Goal: Task Accomplishment & Management: Manage account settings

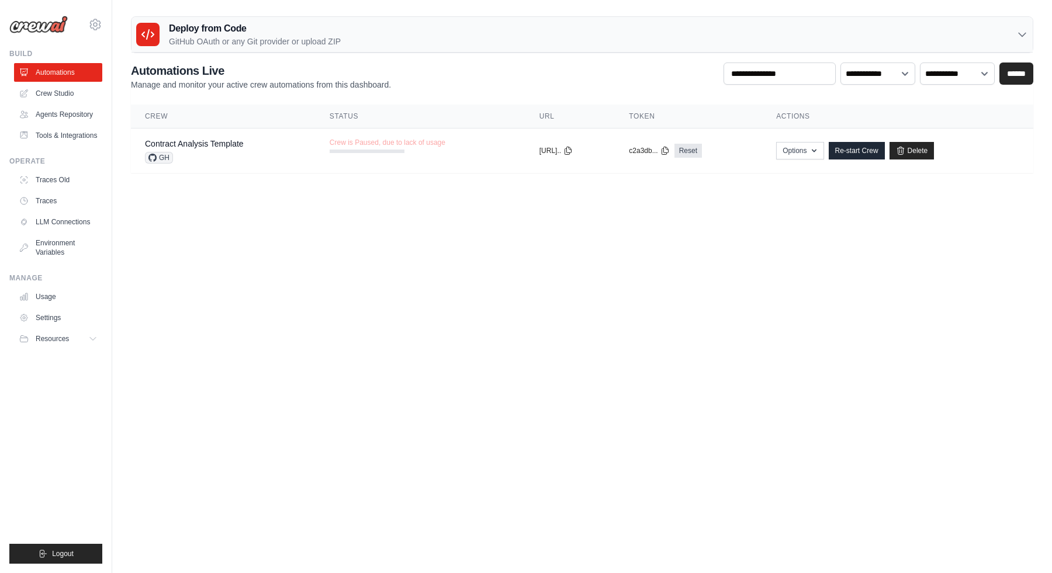
click at [282, 234] on body "[EMAIL_ADDRESS][DOMAIN_NAME] Settings Build Automations" at bounding box center [526, 286] width 1052 height 573
click at [81, 124] on ul "Automations Crew Studio Agents Repository Tools & Integrations" at bounding box center [58, 104] width 88 height 82
click at [78, 120] on link "Agents Repository" at bounding box center [59, 114] width 88 height 19
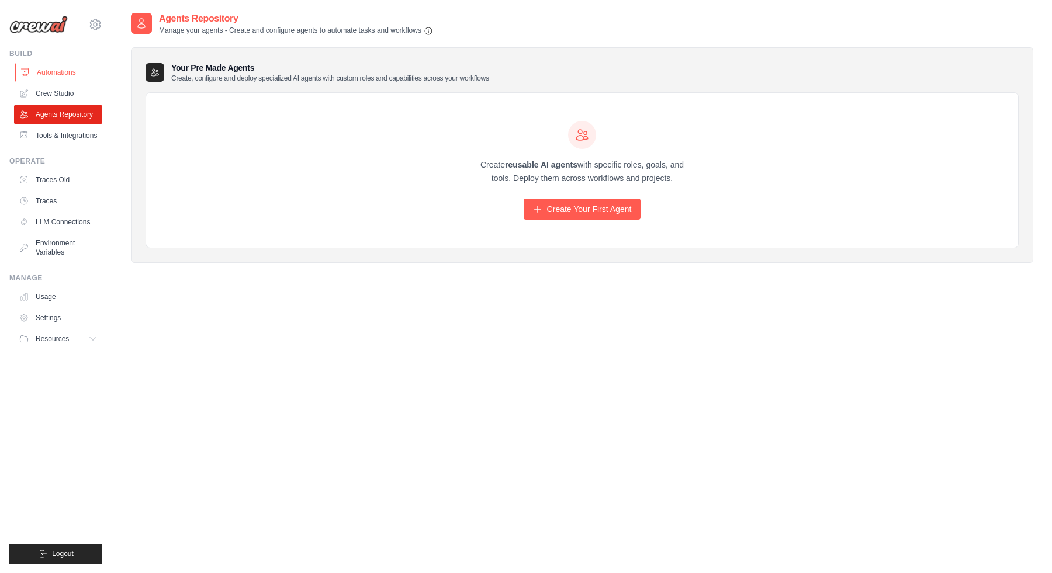
click at [31, 72] on link "Automations" at bounding box center [59, 72] width 88 height 19
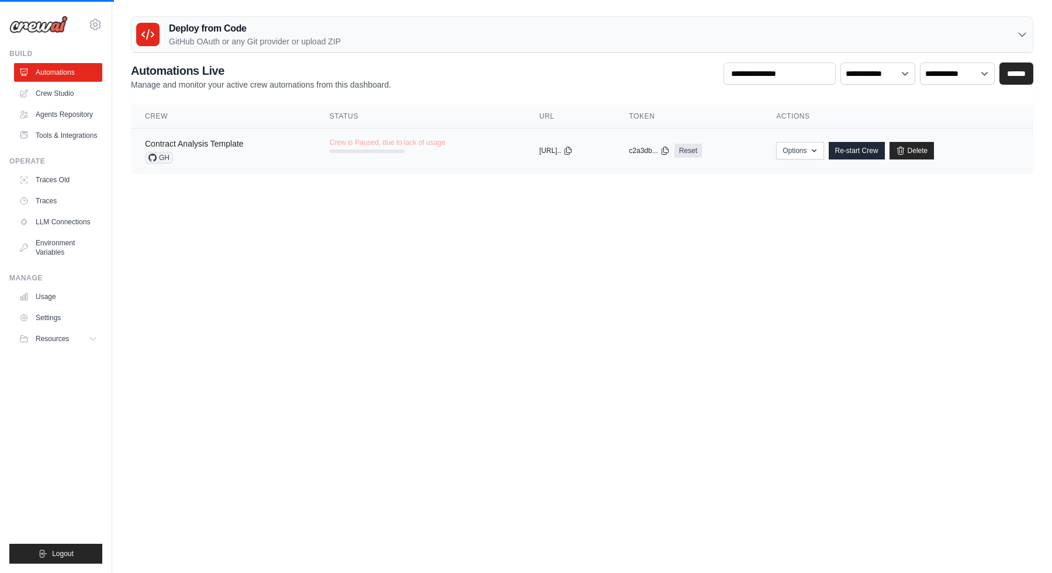
click at [185, 147] on link "Contract Analysis Template" at bounding box center [194, 143] width 99 height 9
click at [240, 146] on link "Contract Analysis Template" at bounding box center [194, 143] width 99 height 9
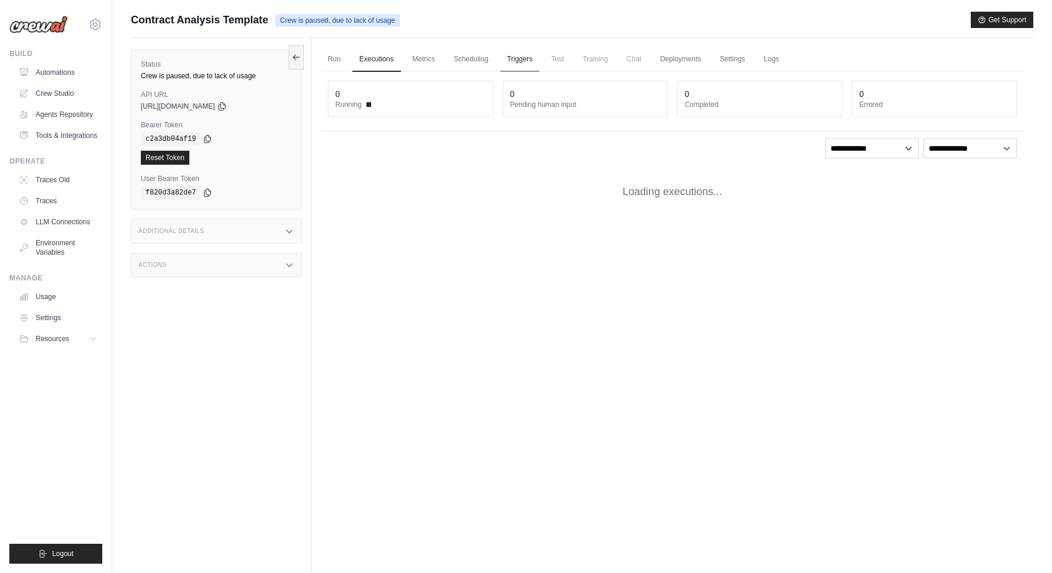
click at [527, 65] on link "Triggers" at bounding box center [520, 59] width 40 height 25
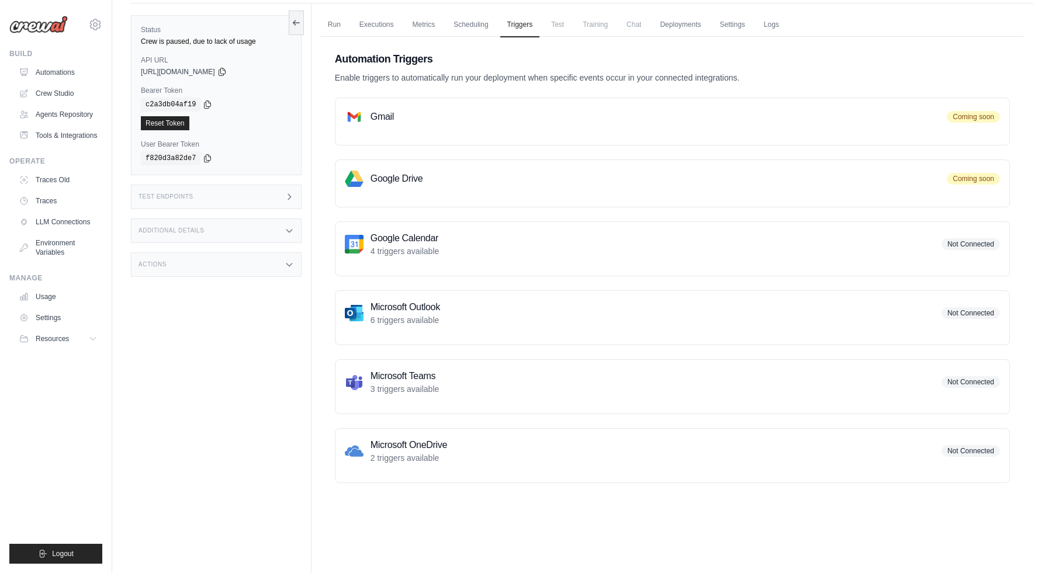
scroll to position [22, 0]
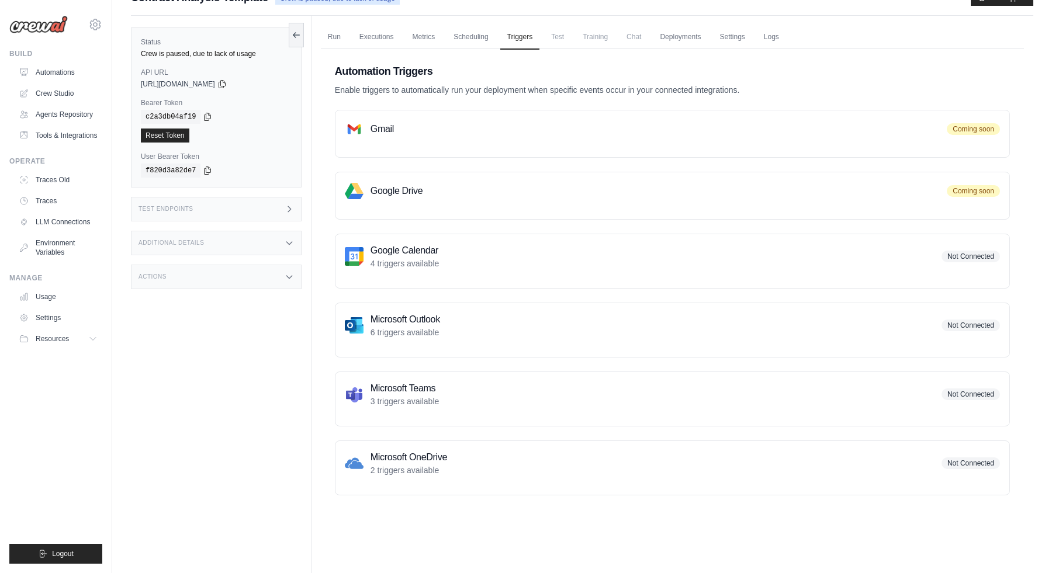
click at [562, 36] on span "Test" at bounding box center [557, 36] width 27 height 23
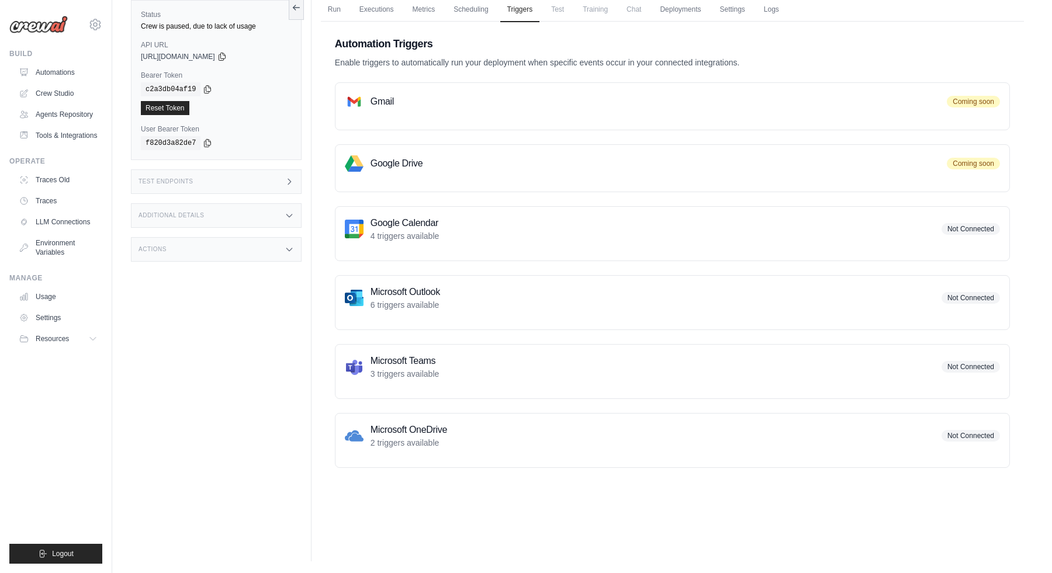
scroll to position [0, 0]
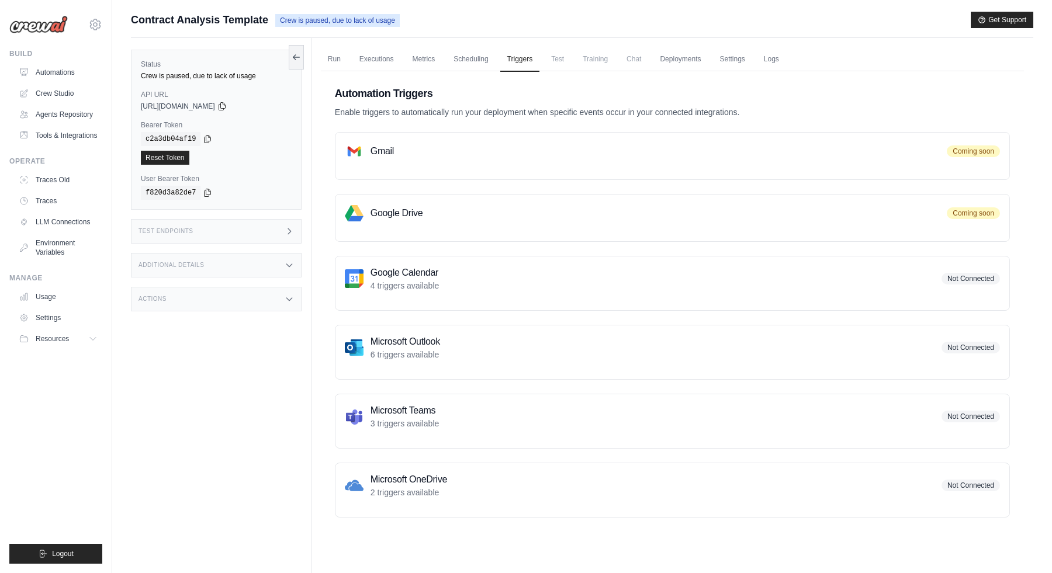
click at [487, 116] on p "Enable triggers to automatically run your deployment when specific events occur…" at bounding box center [672, 112] width 675 height 12
click at [71, 220] on link "LLM Connections" at bounding box center [59, 222] width 88 height 19
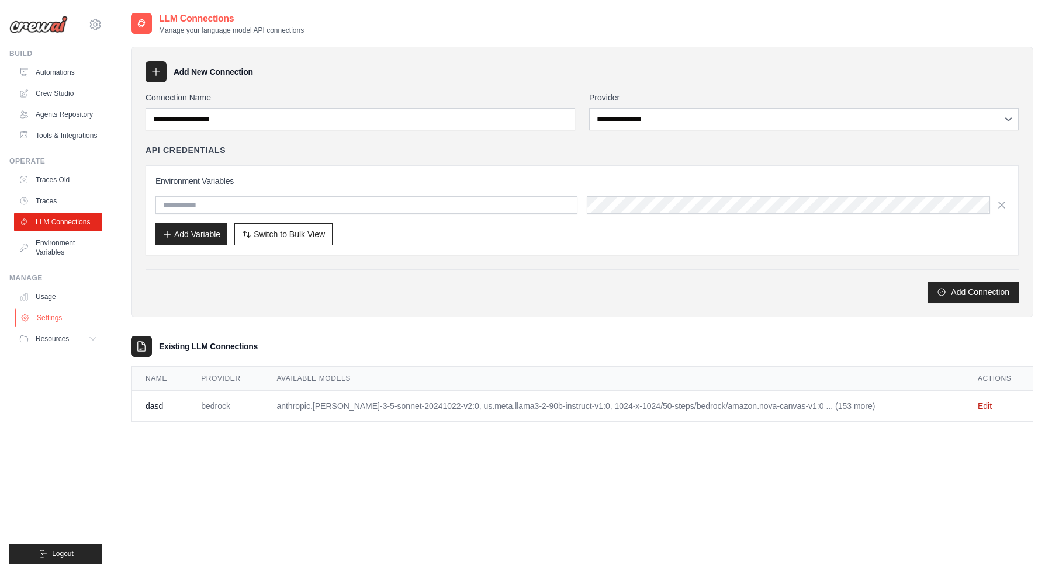
click at [63, 315] on link "Settings" at bounding box center [59, 318] width 88 height 19
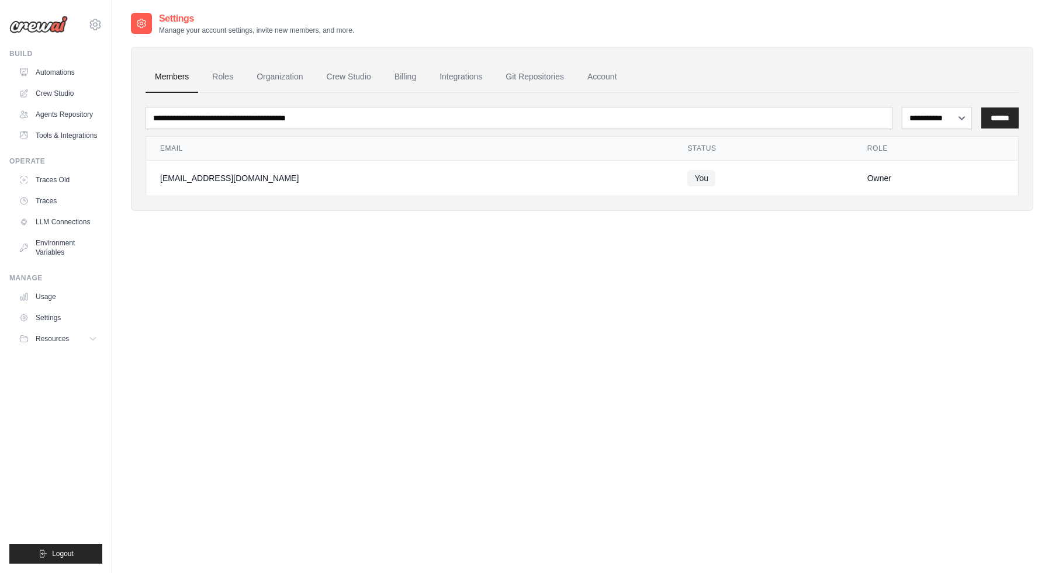
click at [337, 200] on div "**********" at bounding box center [582, 129] width 902 height 164
click at [278, 219] on div "**********" at bounding box center [582, 121] width 902 height 218
click at [70, 341] on span "Resources" at bounding box center [53, 338] width 33 height 9
click at [174, 331] on div "**********" at bounding box center [582, 298] width 902 height 573
click at [269, 159] on th "Email" at bounding box center [409, 149] width 527 height 24
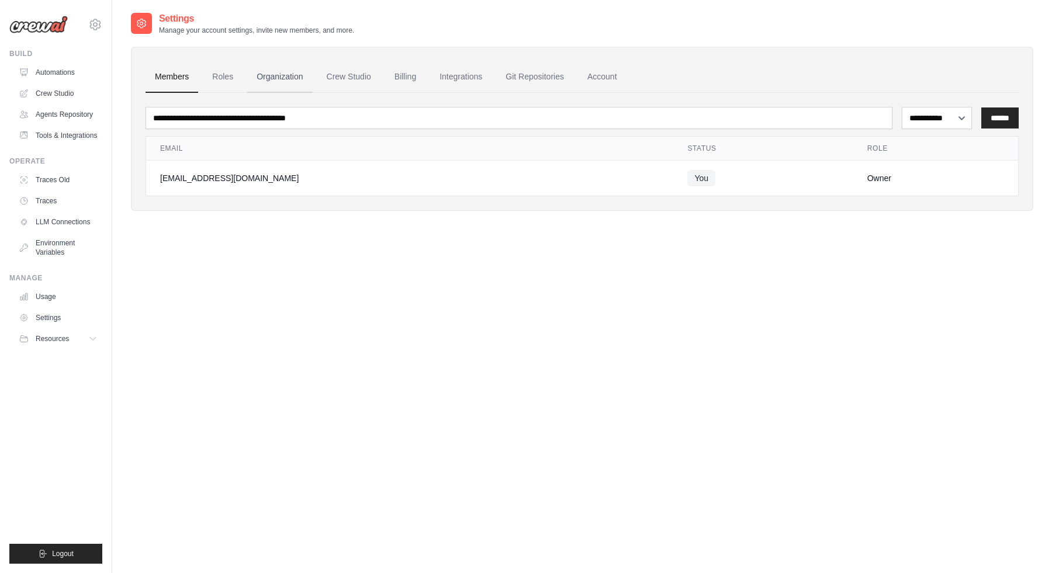
click at [305, 79] on link "Organization" at bounding box center [279, 77] width 65 height 32
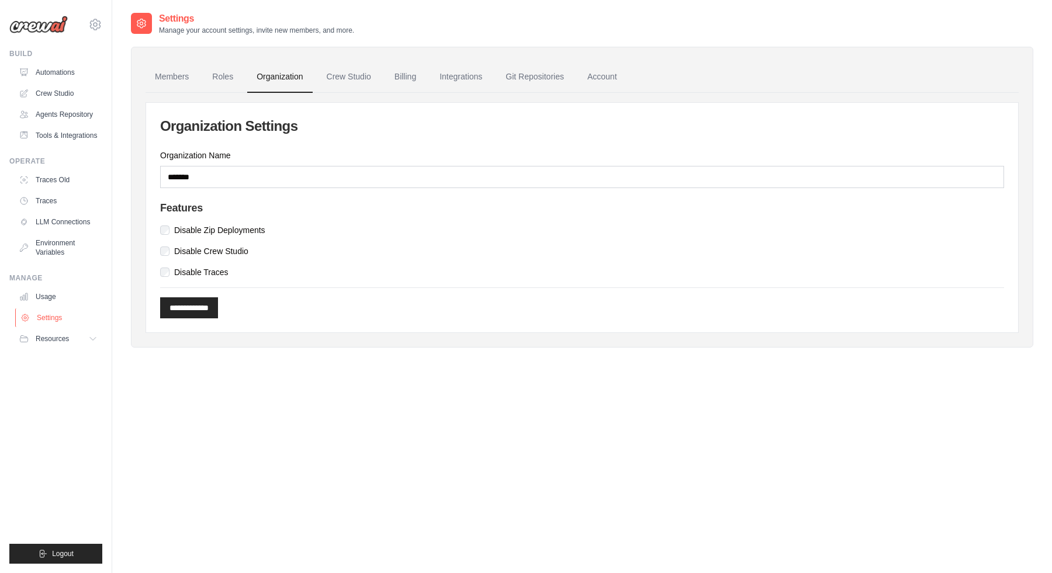
click at [74, 314] on link "Settings" at bounding box center [59, 318] width 88 height 19
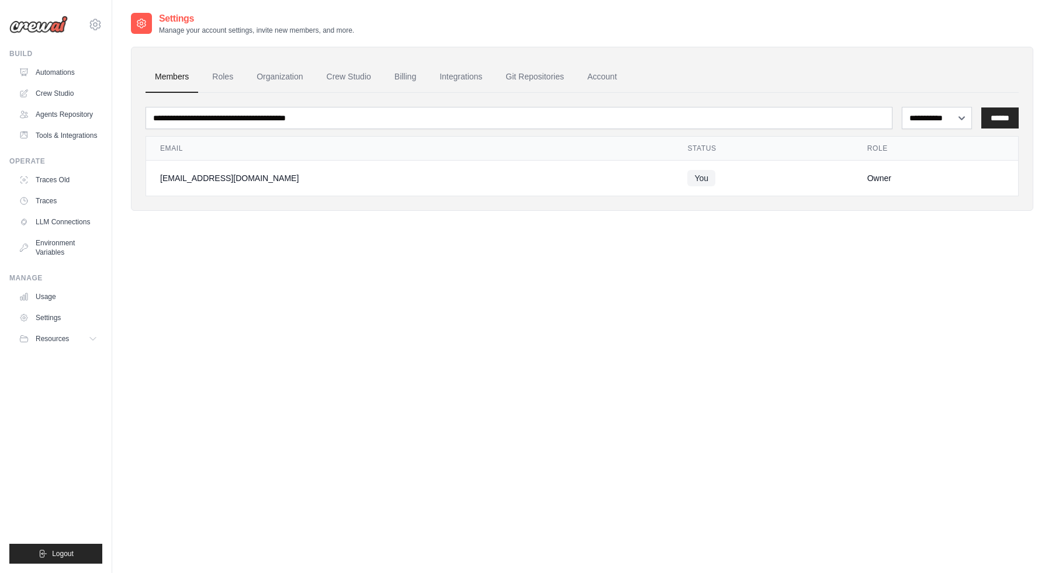
click at [72, 289] on link "Usage" at bounding box center [58, 297] width 88 height 19
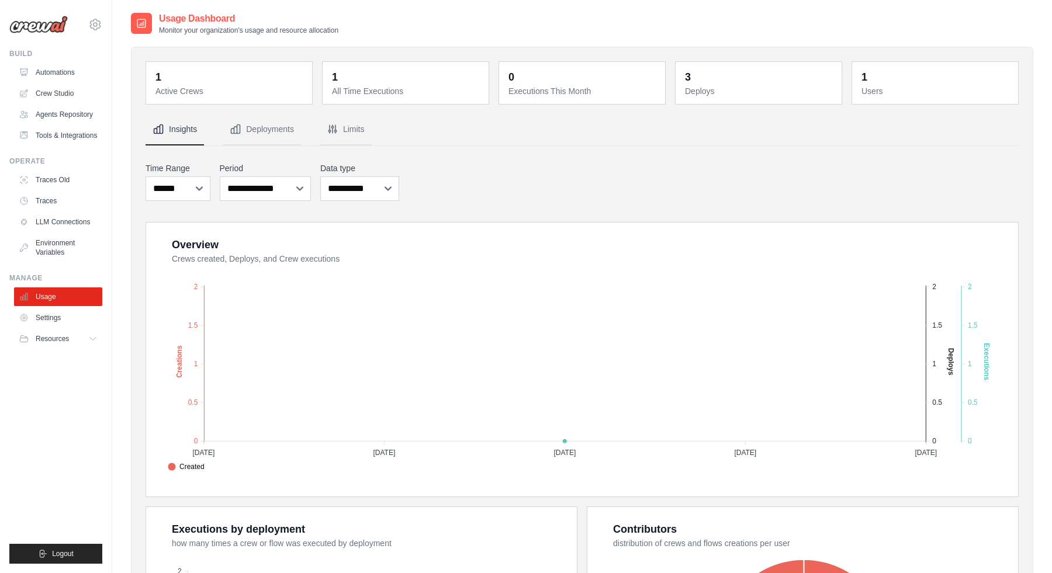
click at [479, 207] on div "**********" at bounding box center [582, 481] width 873 height 642
click at [443, 186] on div "**********" at bounding box center [582, 181] width 873 height 43
click at [269, 142] on button "Deployments" at bounding box center [262, 130] width 78 height 32
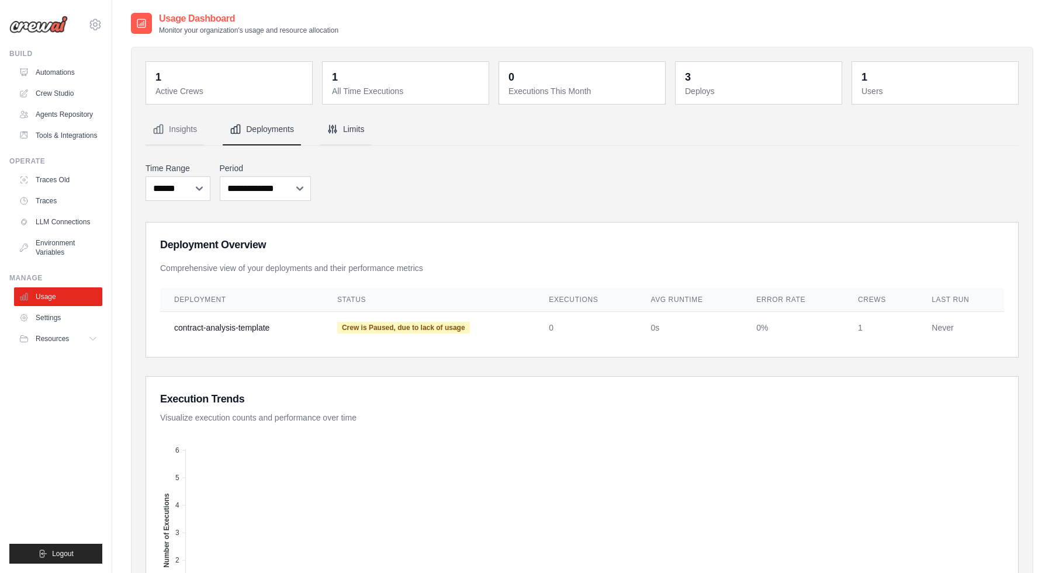
click at [328, 137] on button "Limits" at bounding box center [346, 130] width 52 height 32
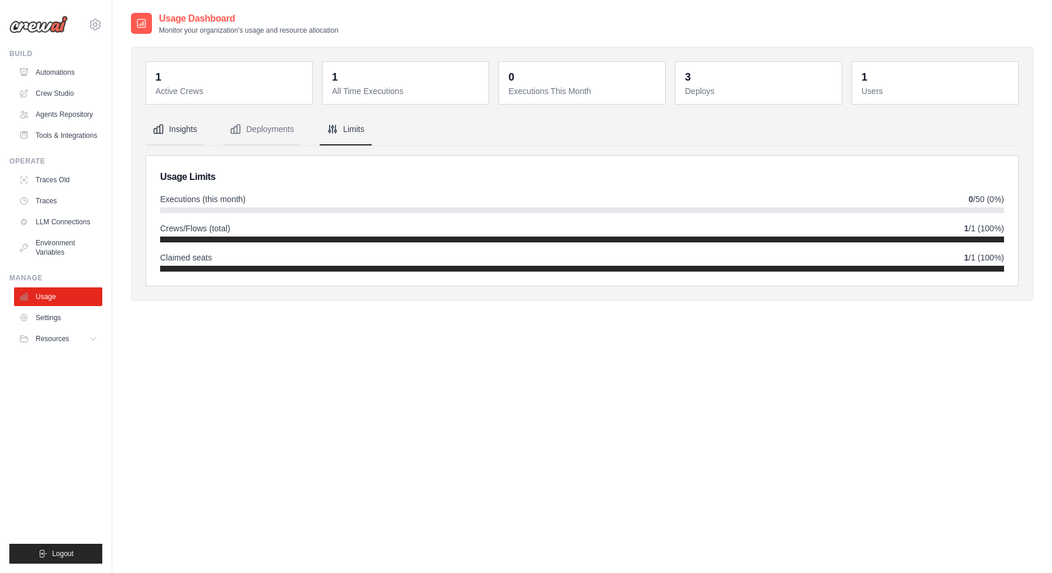
click at [169, 139] on button "Insights" at bounding box center [175, 130] width 58 height 32
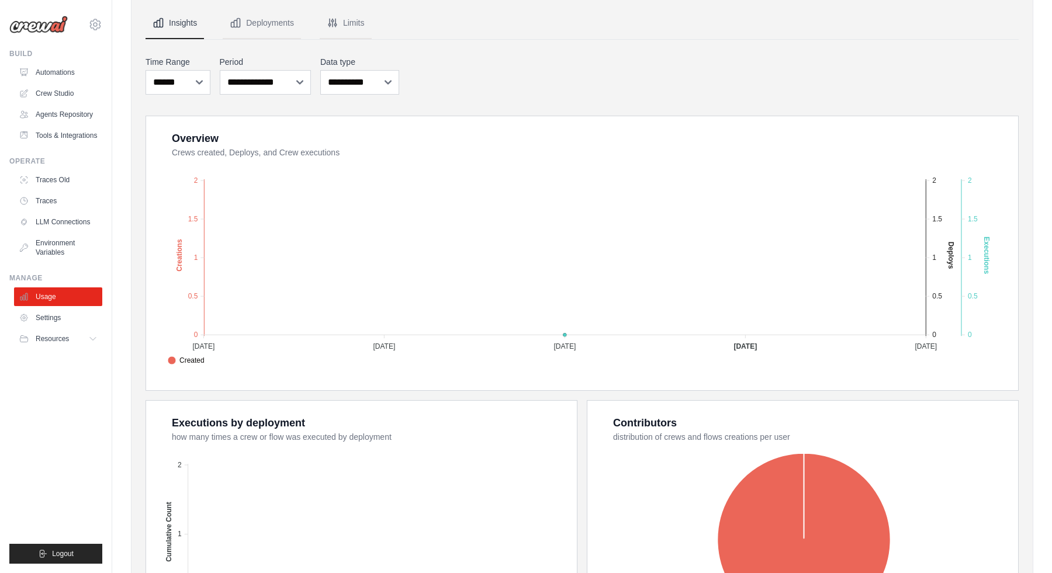
scroll to position [274, 0]
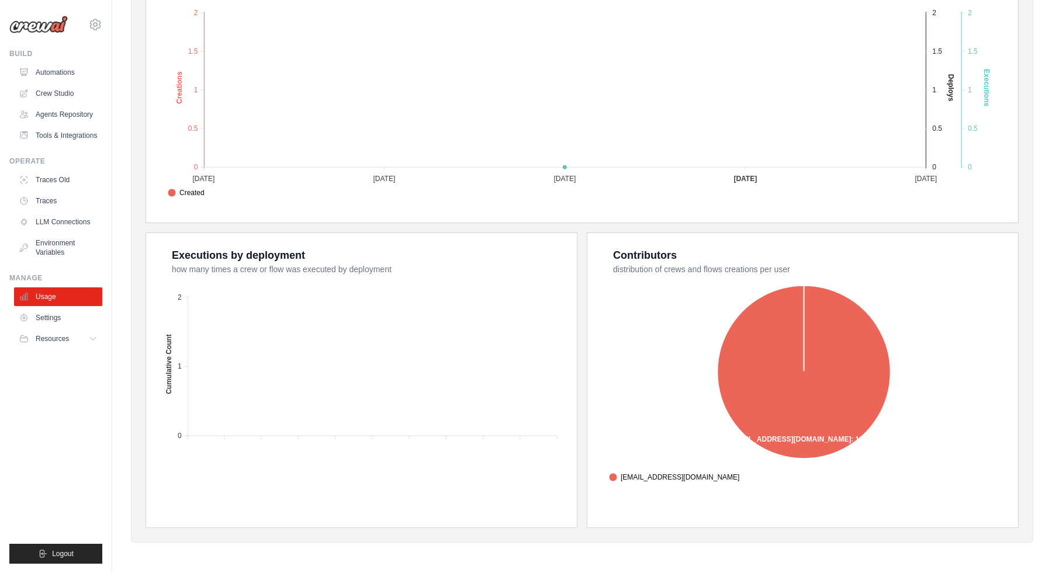
click at [391, 241] on div "Executions by deployment how many times a crew or flow was executed by deployme…" at bounding box center [361, 370] width 431 height 274
click at [304, 247] on div "Executions by deployment" at bounding box center [238, 255] width 133 height 16
click at [78, 134] on link "Tools & Integrations" at bounding box center [59, 135] width 88 height 19
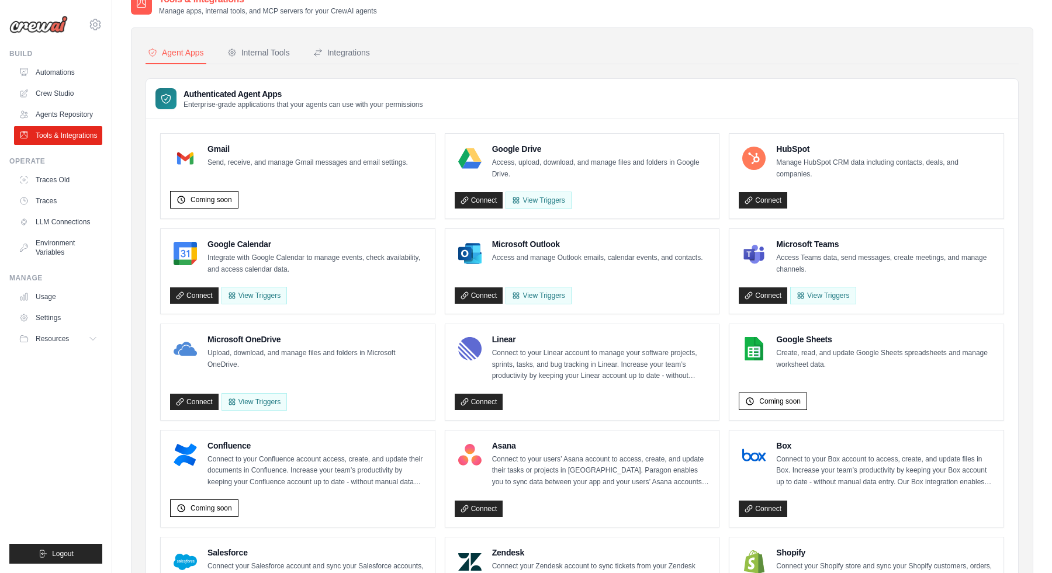
scroll to position [22, 0]
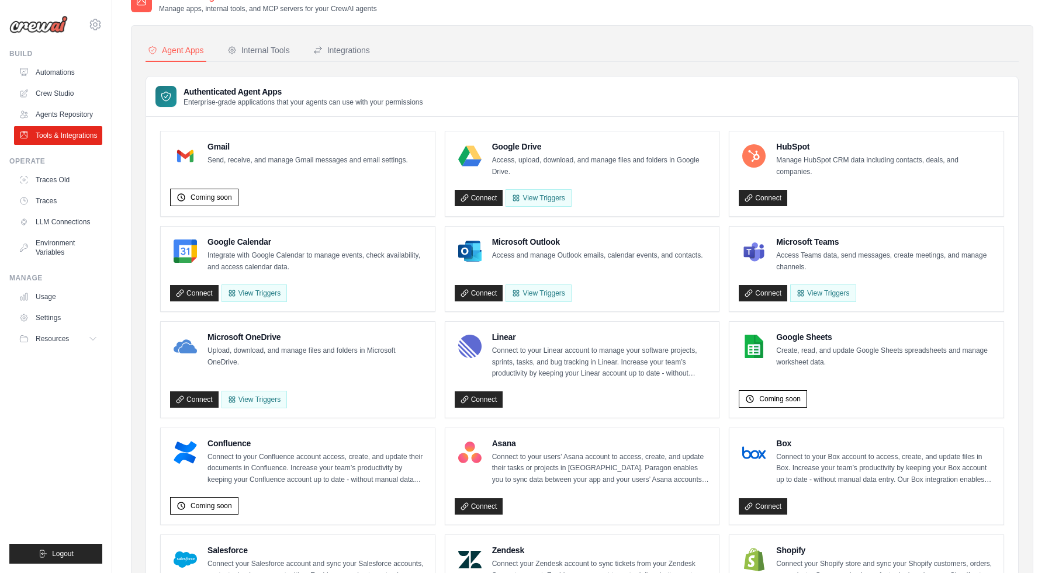
click at [386, 35] on div "Agent Apps Internal Tools Integrations Authenticated Agent Apps Enterprise-grad…" at bounding box center [582, 551] width 902 height 1052
click at [650, 25] on div "Agent Apps Internal Tools Integrations Authenticated Agent Apps Enterprise-grad…" at bounding box center [582, 551] width 902 height 1052
click at [774, 84] on div "Authenticated Agent Apps Enterprise-grade applications that your agents can use…" at bounding box center [582, 97] width 872 height 40
click at [700, 88] on div "Authenticated Agent Apps Enterprise-grade applications that your agents can use…" at bounding box center [582, 97] width 872 height 40
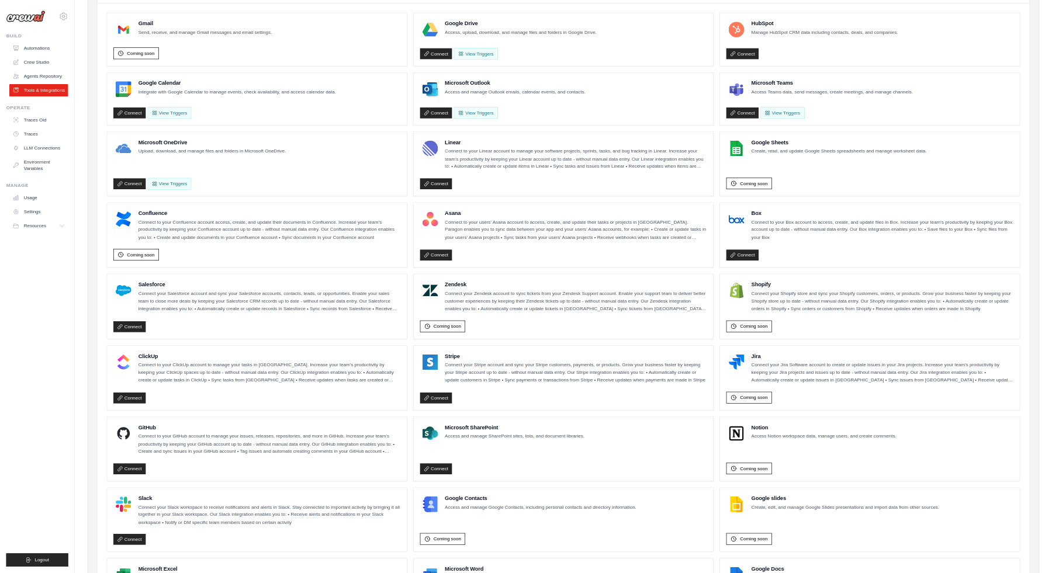
scroll to position [23, 0]
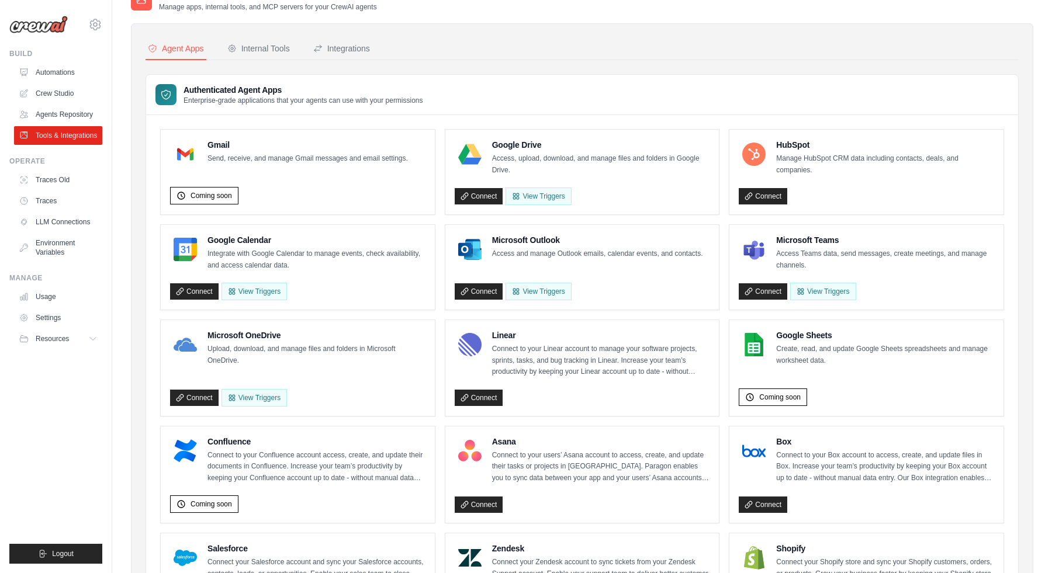
click at [724, 53] on nav "Agent Apps Internal Tools Integrations" at bounding box center [582, 49] width 873 height 22
click at [414, 87] on h3 "Authenticated Agent Apps" at bounding box center [303, 90] width 240 height 12
click at [650, 51] on nav "Agent Apps Internal Tools Integrations" at bounding box center [582, 49] width 873 height 22
